Goal: Information Seeking & Learning: Learn about a topic

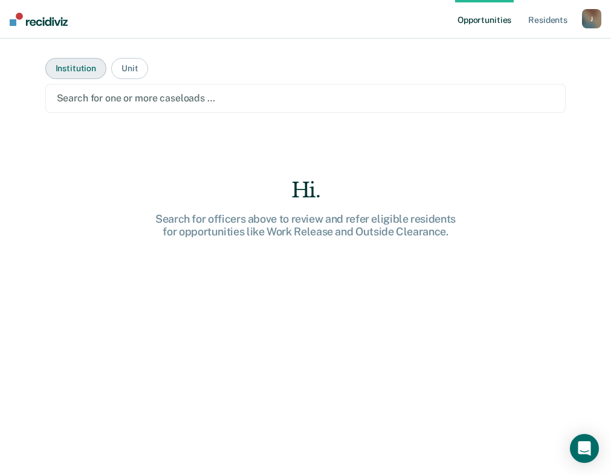
click at [82, 64] on button "Institution" at bounding box center [75, 68] width 61 height 21
click at [86, 96] on div at bounding box center [306, 98] width 498 height 14
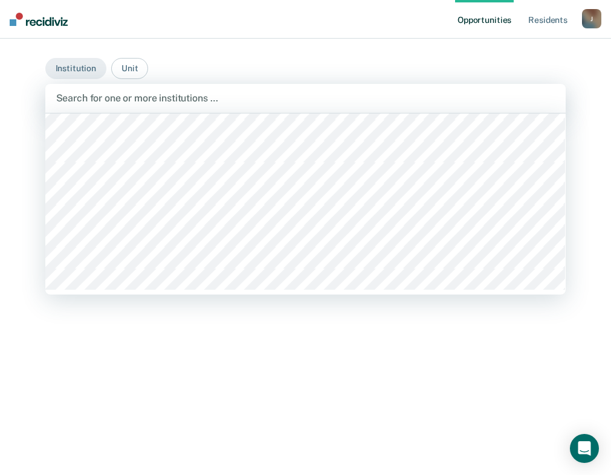
scroll to position [214, 0]
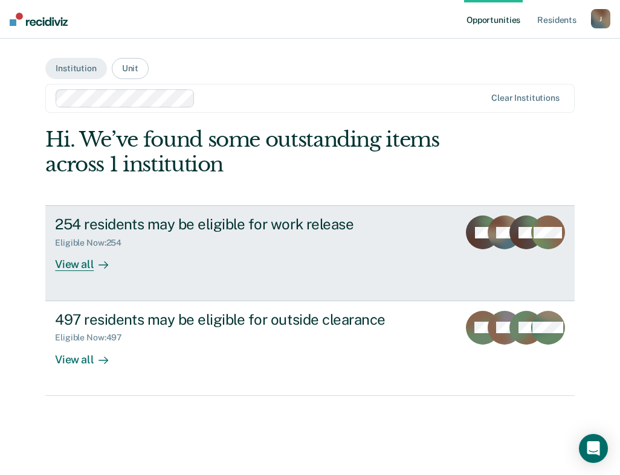
click at [289, 223] on div "254 residents may be eligible for work release" at bounding box center [251, 225] width 393 height 18
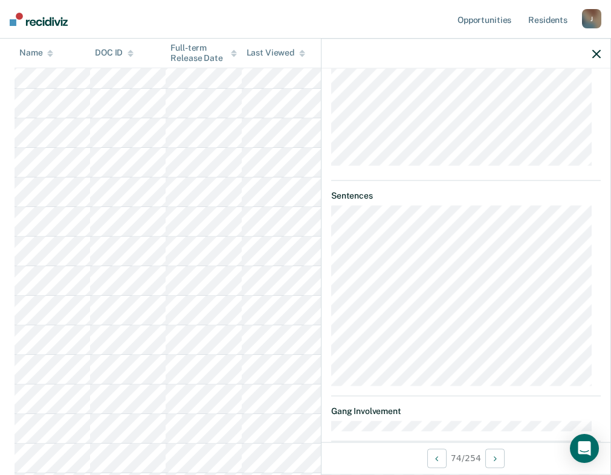
scroll to position [604, 0]
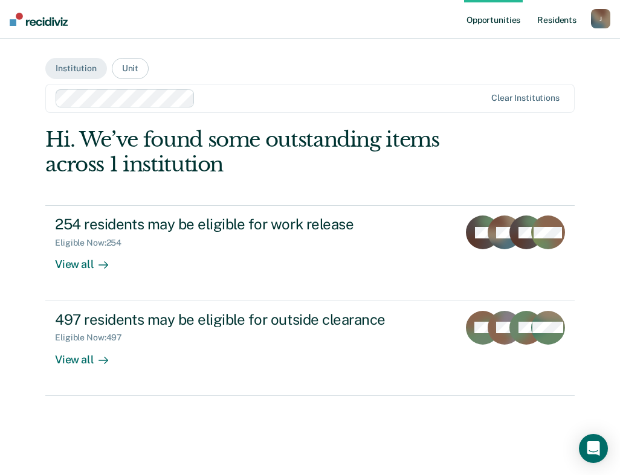
click at [554, 19] on link "Resident s" at bounding box center [556, 19] width 44 height 39
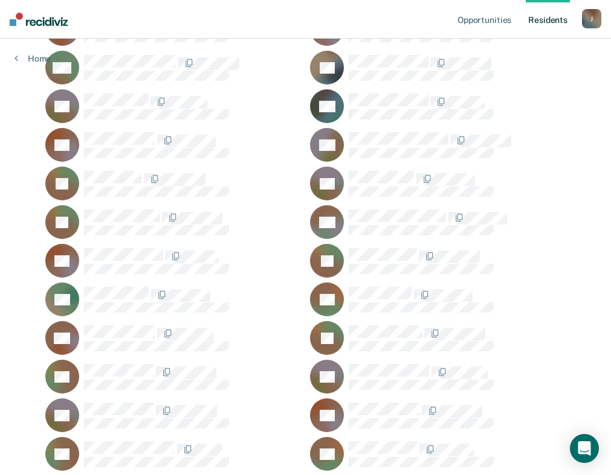
scroll to position [5435, 0]
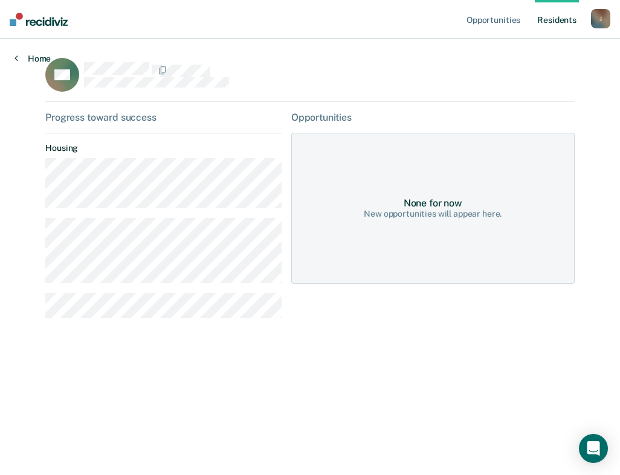
click at [26, 57] on link "Home" at bounding box center [32, 58] width 36 height 11
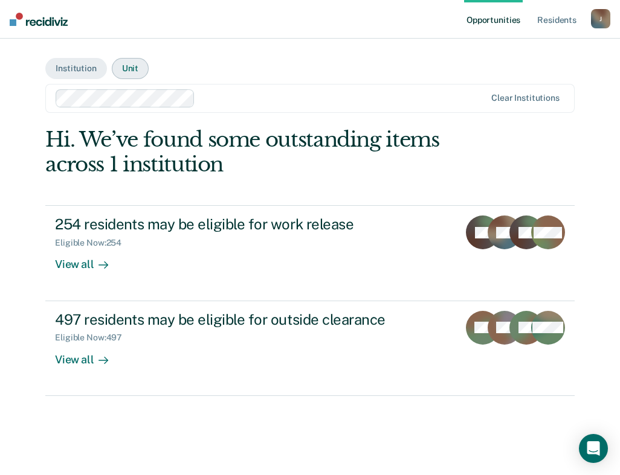
click at [129, 64] on button "Unit" at bounding box center [130, 68] width 37 height 21
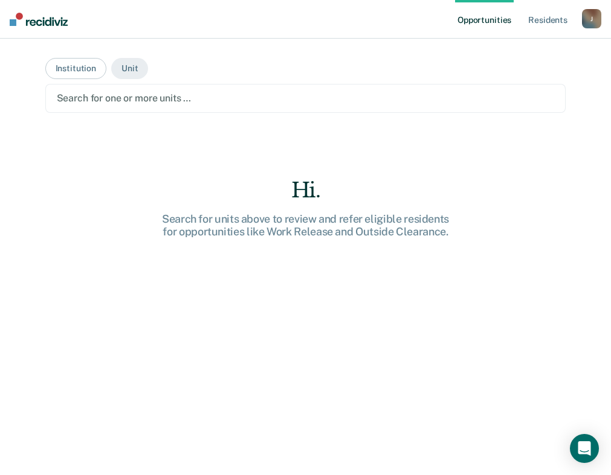
click at [124, 95] on div at bounding box center [306, 98] width 498 height 14
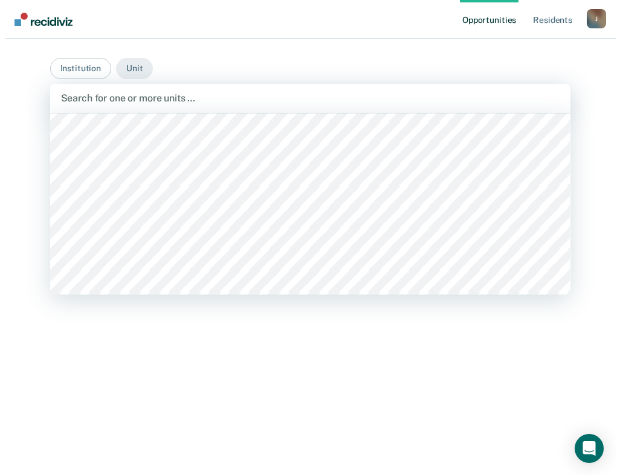
scroll to position [7005, 0]
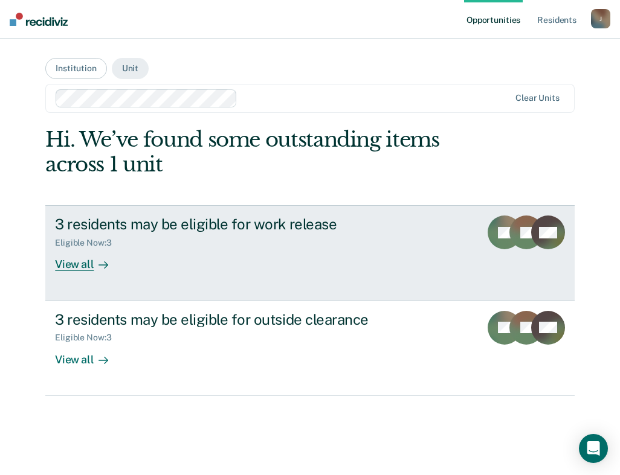
click at [82, 262] on div "View all" at bounding box center [89, 260] width 68 height 24
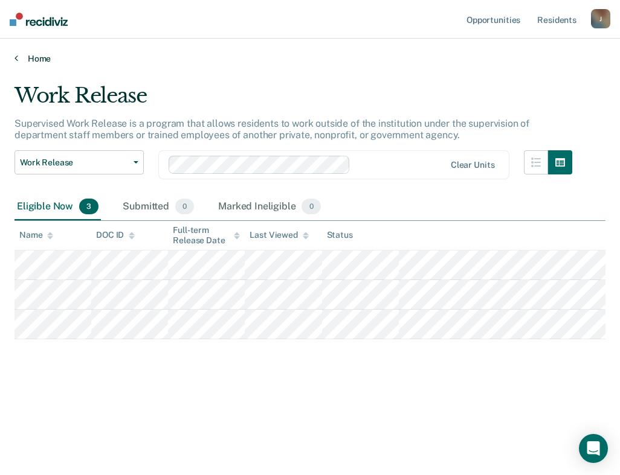
click at [21, 58] on link "Home" at bounding box center [309, 58] width 591 height 11
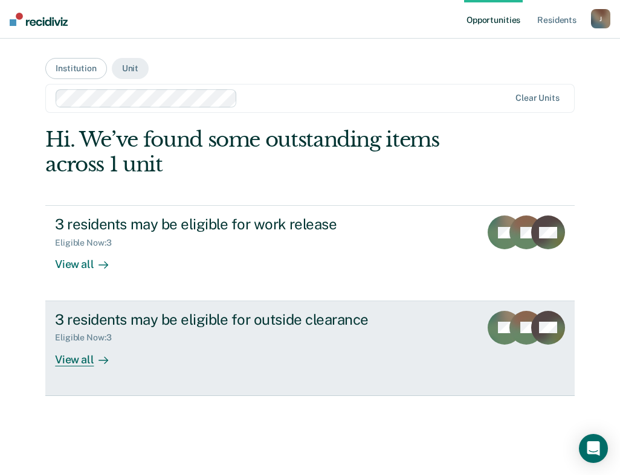
click at [65, 358] on div "View all" at bounding box center [89, 355] width 68 height 24
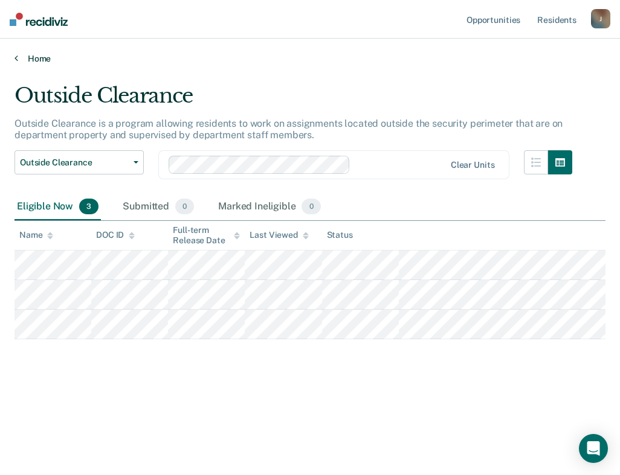
click at [14, 57] on icon at bounding box center [16, 58] width 4 height 10
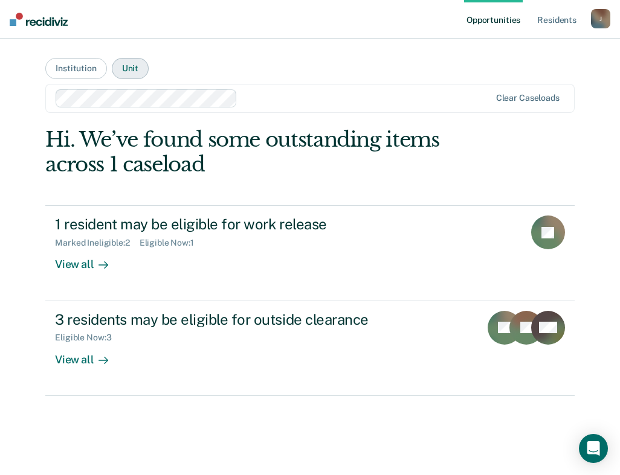
click at [136, 67] on button "Unit" at bounding box center [130, 68] width 37 height 21
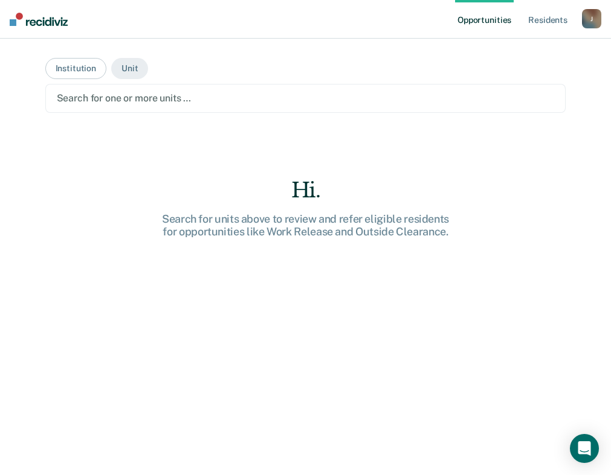
click at [132, 96] on div at bounding box center [306, 98] width 498 height 14
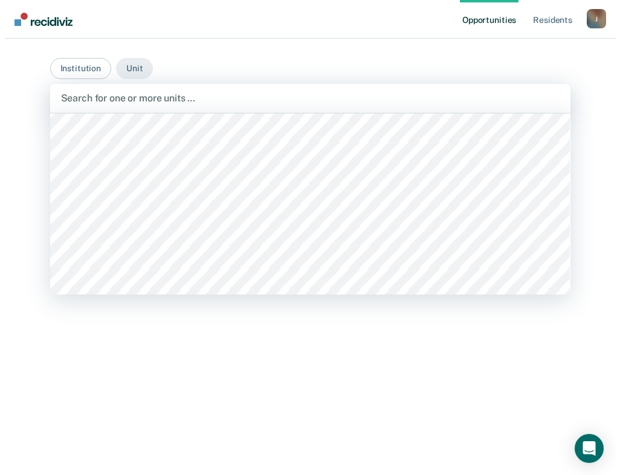
scroll to position [7005, 0]
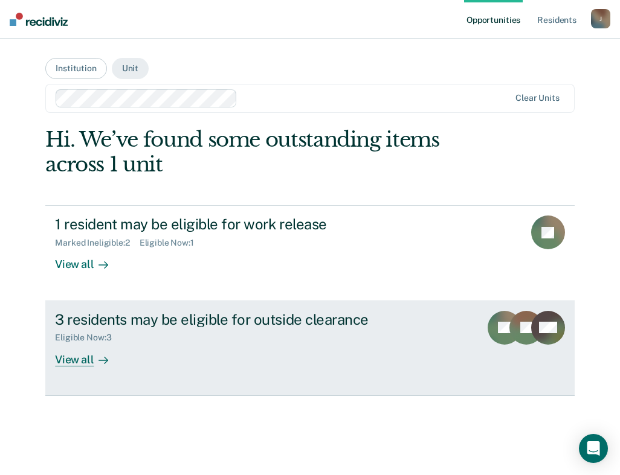
click at [72, 361] on div "View all" at bounding box center [89, 355] width 68 height 24
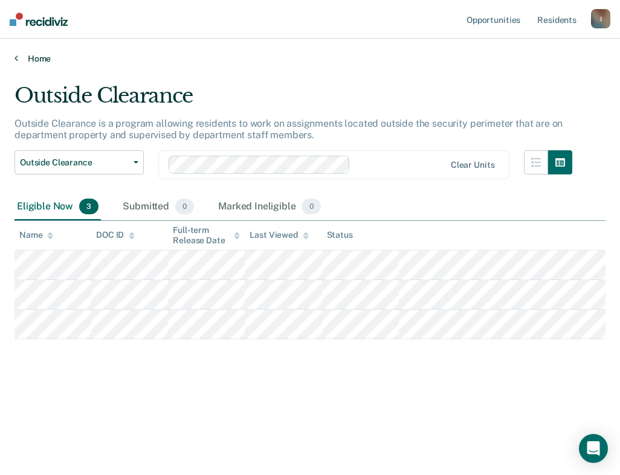
click at [18, 56] on icon at bounding box center [16, 58] width 4 height 10
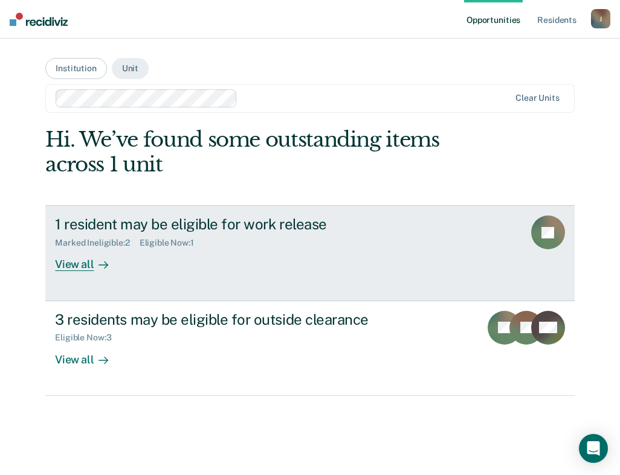
click at [81, 261] on div "View all" at bounding box center [89, 260] width 68 height 24
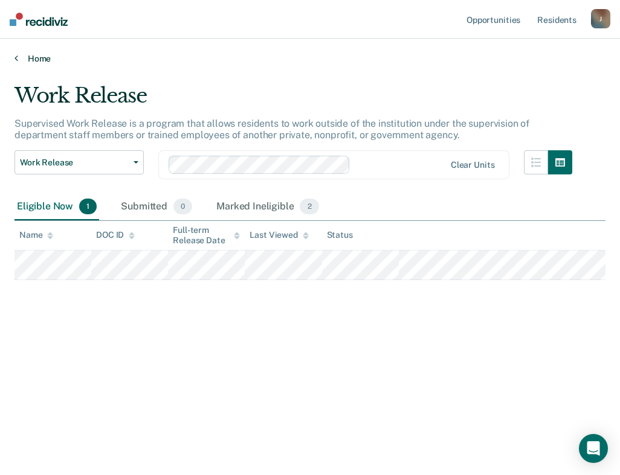
click at [17, 60] on icon at bounding box center [16, 58] width 4 height 10
